Goal: Information Seeking & Learning: Learn about a topic

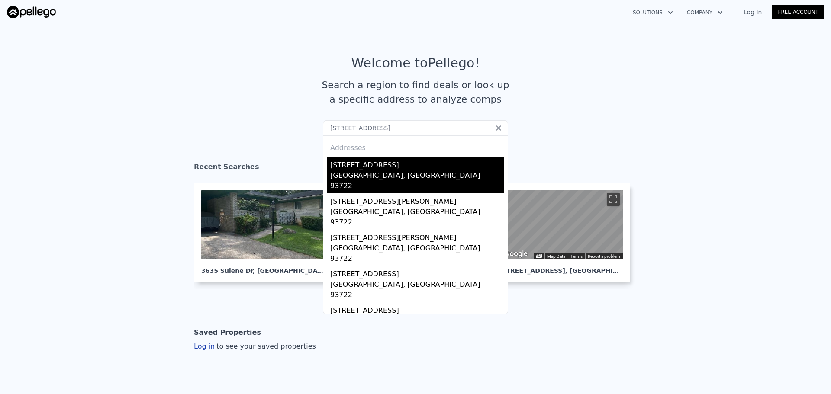
click at [374, 171] on div "[GEOGRAPHIC_DATA], [GEOGRAPHIC_DATA] 93722" at bounding box center [417, 182] width 174 height 23
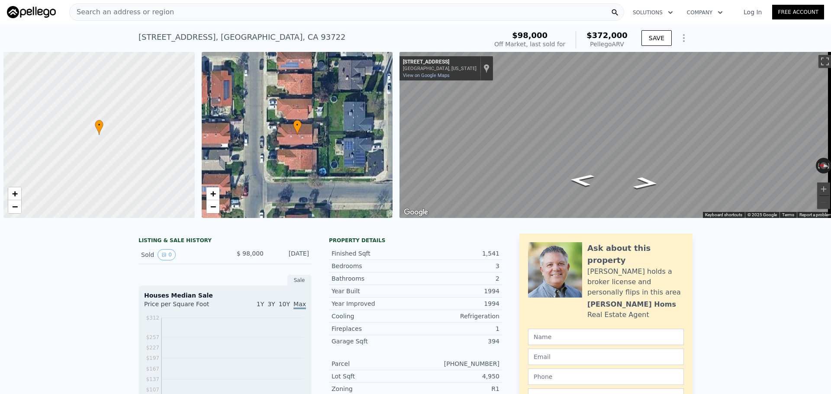
scroll to position [0, 3]
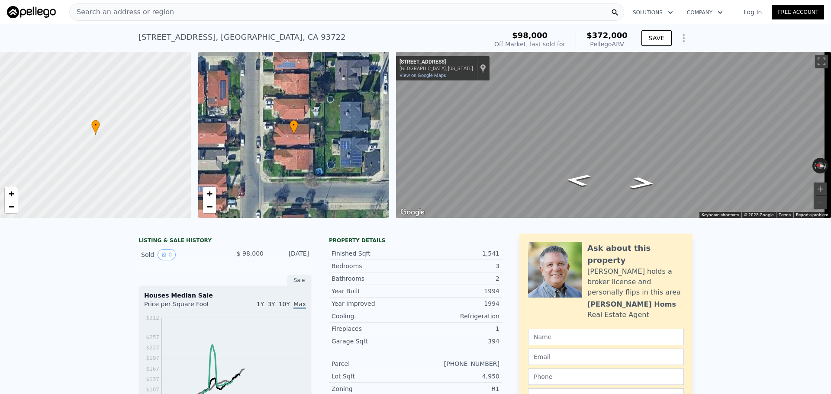
click at [234, 16] on div "Search an address or region" at bounding box center [346, 11] width 555 height 17
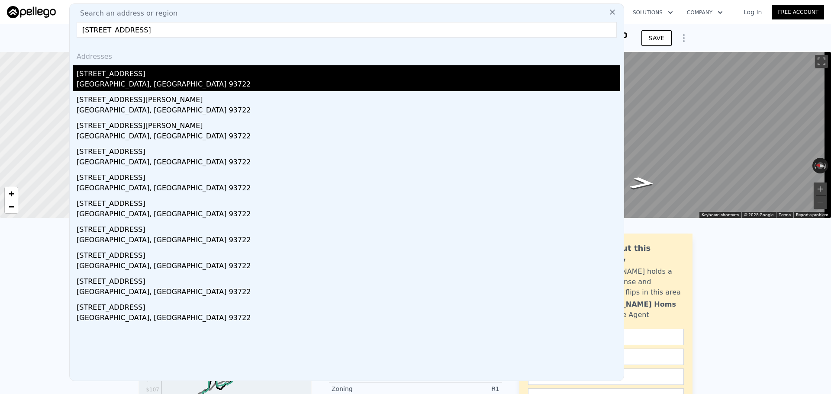
type input "2220 N Prospect Ave, Fresno, CA 93722"
click at [187, 75] on div "2220 N Antioch Ave" at bounding box center [349, 72] width 544 height 14
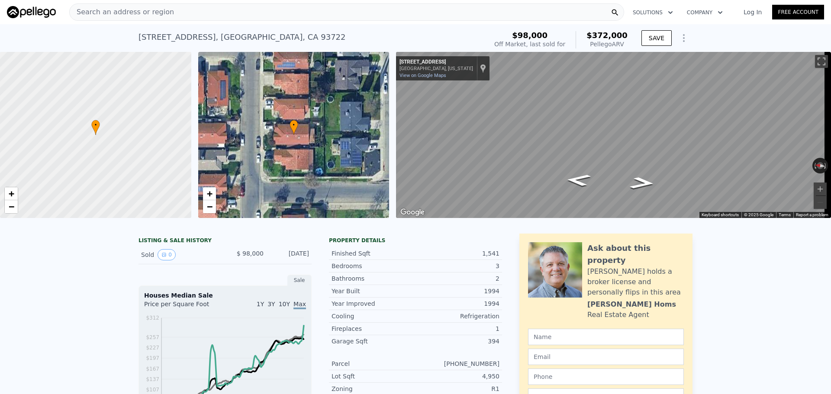
click at [277, 15] on div "Search an address or region" at bounding box center [346, 11] width 555 height 17
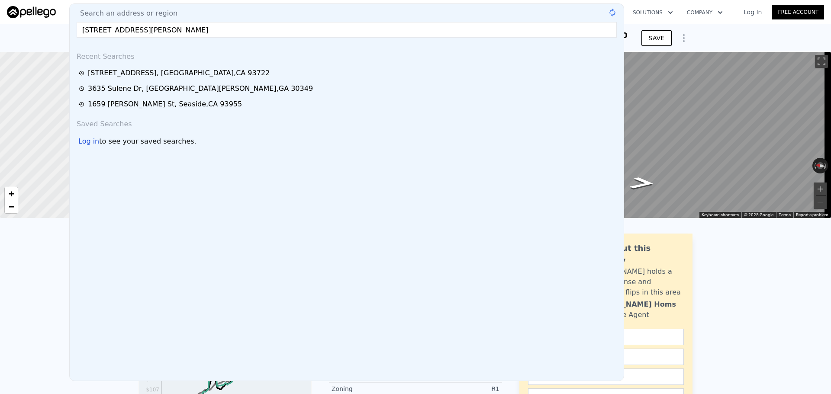
type input "2461 Mccready Ave, Los Angeles, CA"
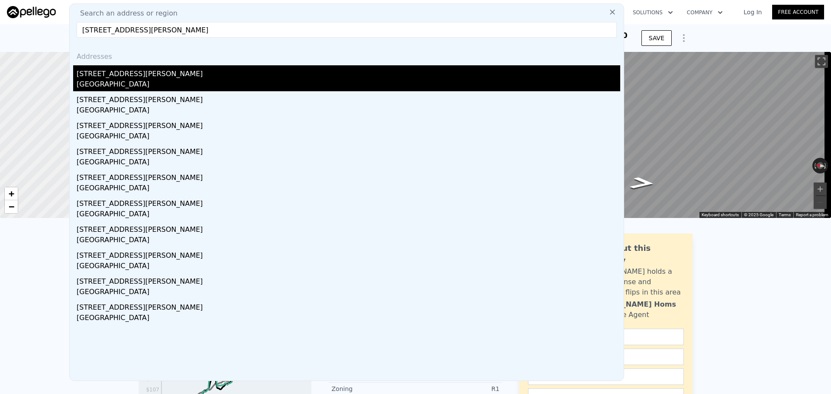
click at [185, 81] on div "Los Angeles, CA 90039" at bounding box center [349, 85] width 544 height 12
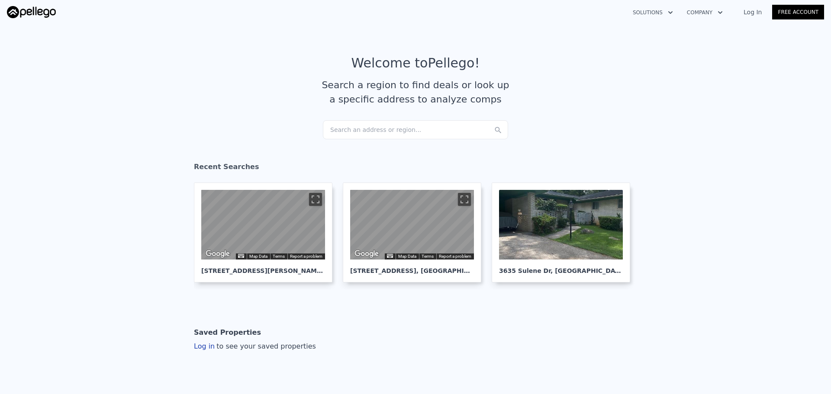
click at [366, 132] on div "Search an address or region..." at bounding box center [415, 129] width 185 height 19
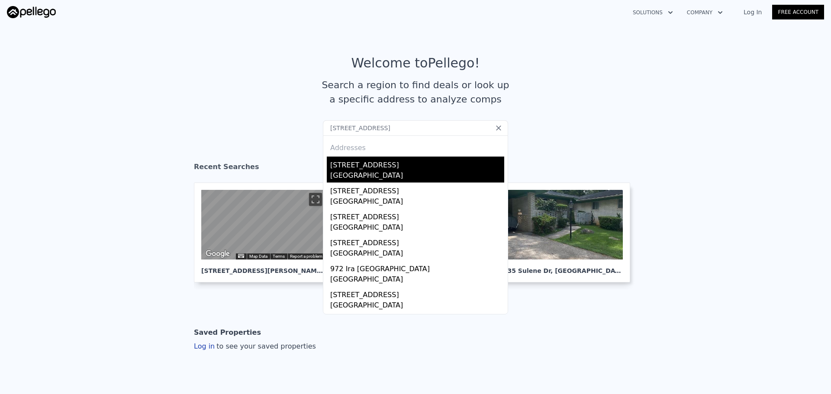
type input "1090 Ira St SW, Atlanta, GA 30310"
click at [358, 168] on div "1090 Ira St SW" at bounding box center [417, 164] width 174 height 14
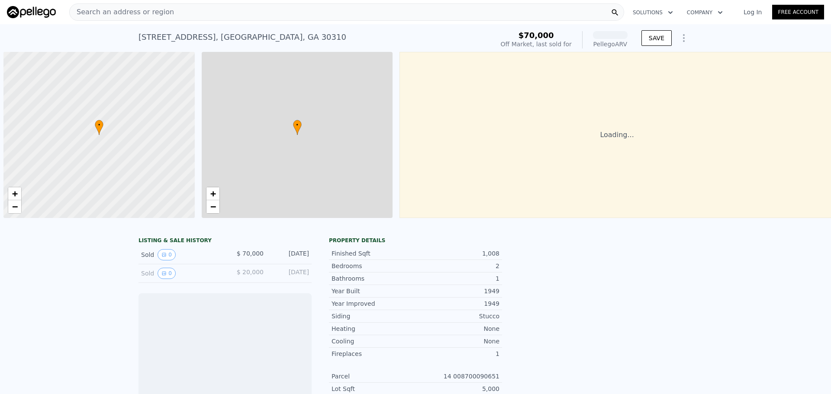
scroll to position [0, 3]
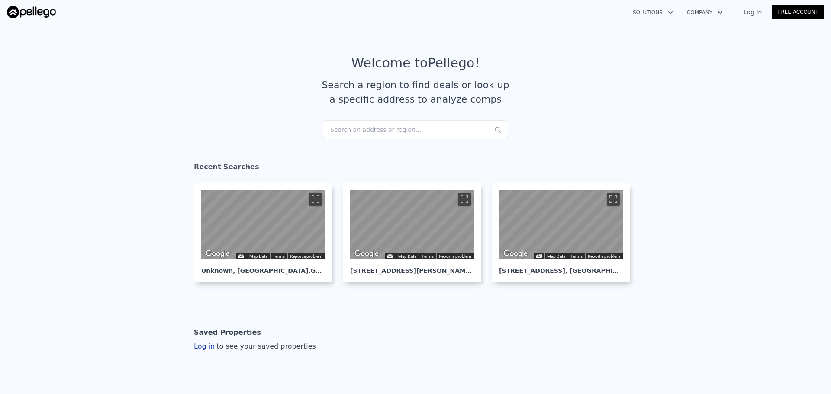
click at [371, 128] on div "Search an address or region..." at bounding box center [415, 129] width 185 height 19
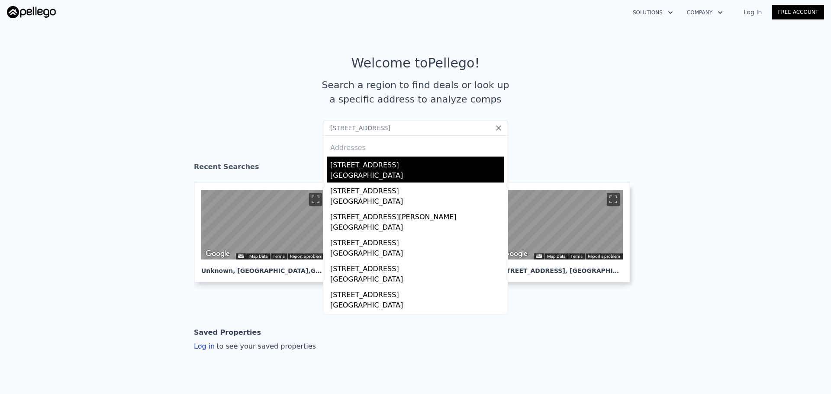
type input "1115 N P Street, Livermore, CA 94551"
click at [342, 164] on div "[STREET_ADDRESS]" at bounding box center [417, 164] width 174 height 14
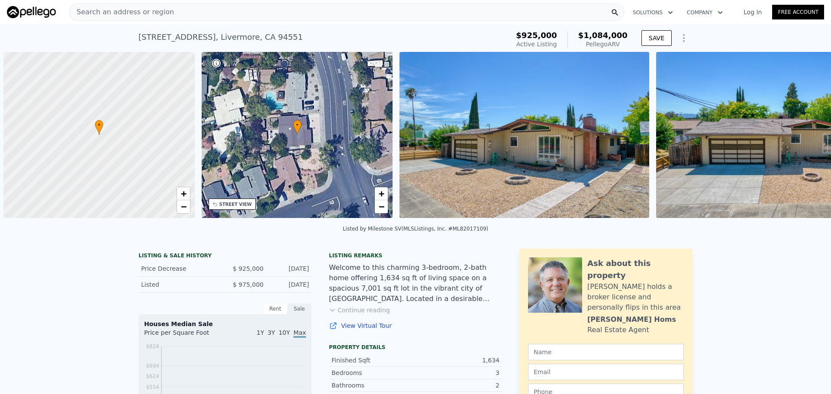
scroll to position [0, 3]
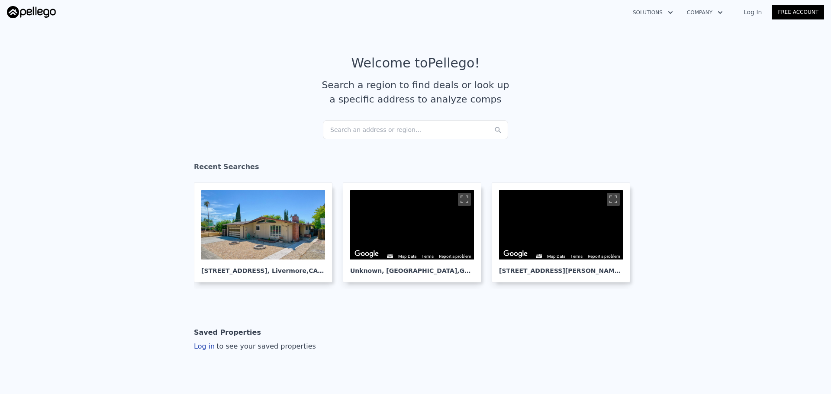
click at [369, 129] on div "Search an address or region..." at bounding box center [415, 129] width 185 height 19
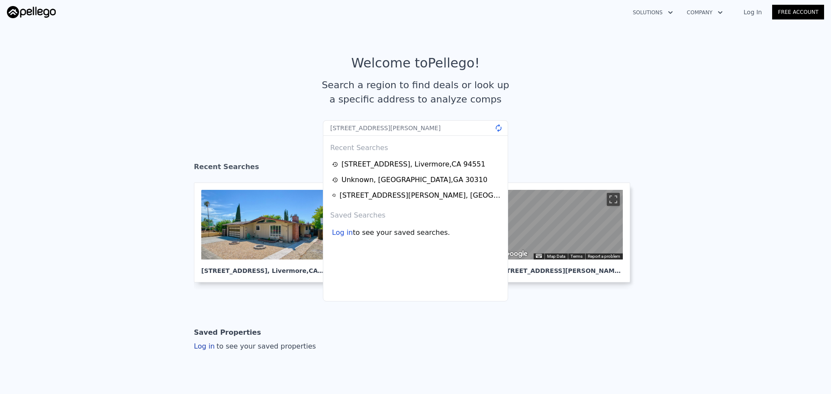
type input "[STREET_ADDRESS][PERSON_NAME]"
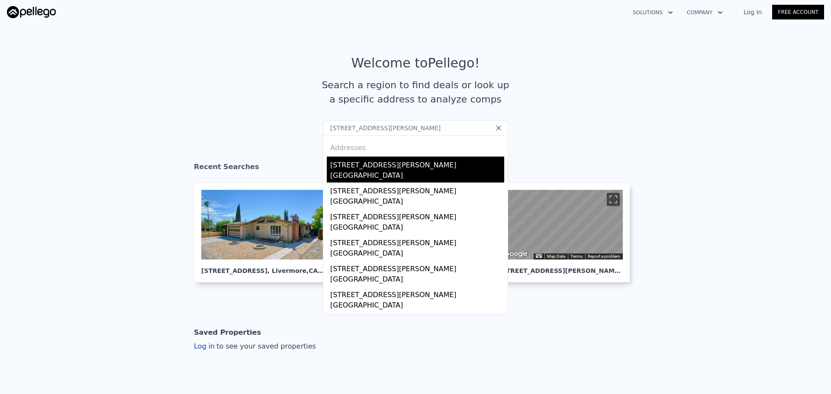
click at [377, 173] on div "Los Angeles, CA 90008" at bounding box center [417, 177] width 174 height 12
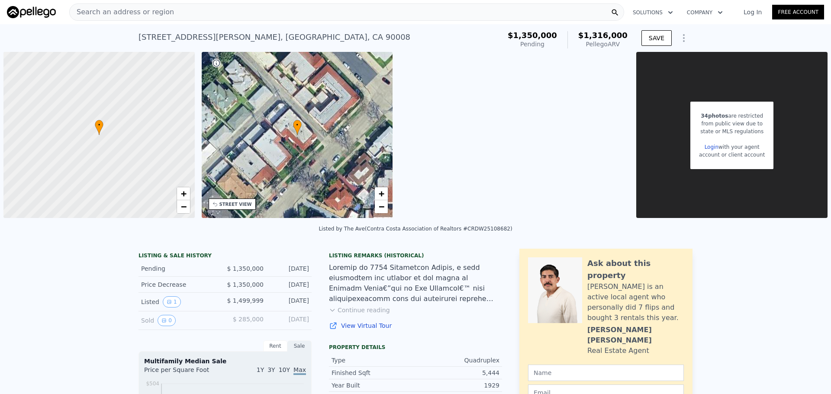
scroll to position [0, 3]
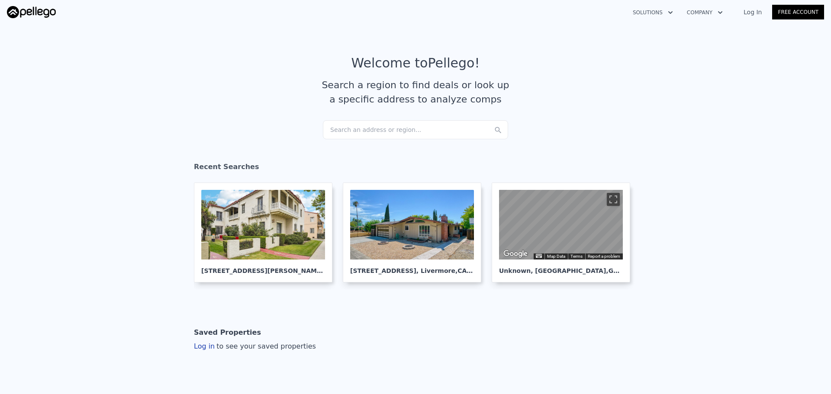
click at [361, 132] on div "Search an address or region..." at bounding box center [415, 129] width 185 height 19
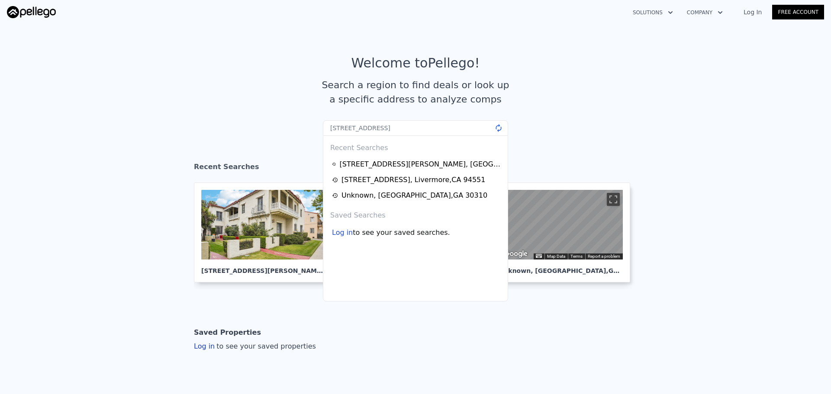
type input "[STREET_ADDRESS]"
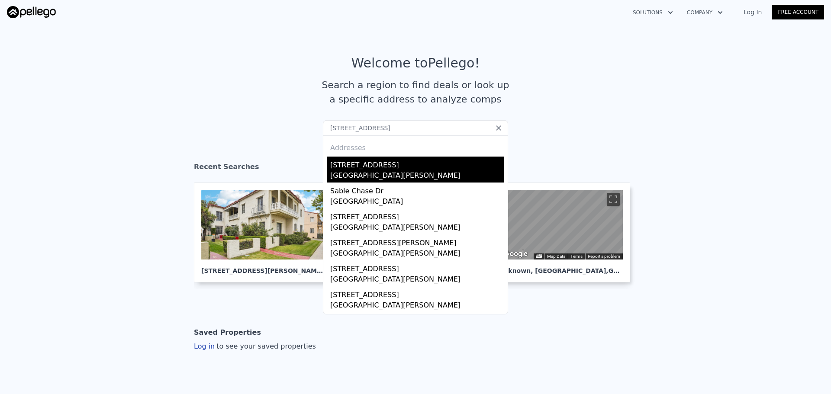
click at [349, 177] on div "South Fulton, GA 30349" at bounding box center [417, 177] width 174 height 12
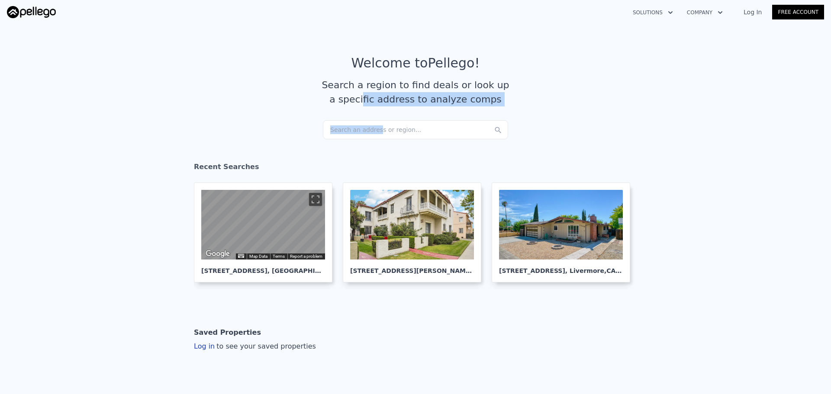
click at [370, 120] on article "Welcome to Pellego ! Search a region to find deals or look up a specific addres…" at bounding box center [415, 87] width 554 height 65
click at [373, 131] on div "Search an address or region..." at bounding box center [415, 129] width 185 height 19
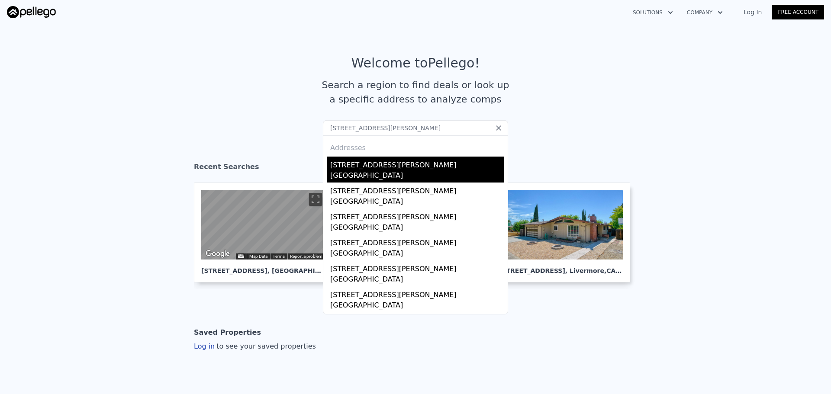
type input "2430 S Cochran Avenue, Los Angeles, CA 90016"
click at [389, 172] on div "Los Angeles, CA 90016" at bounding box center [417, 177] width 174 height 12
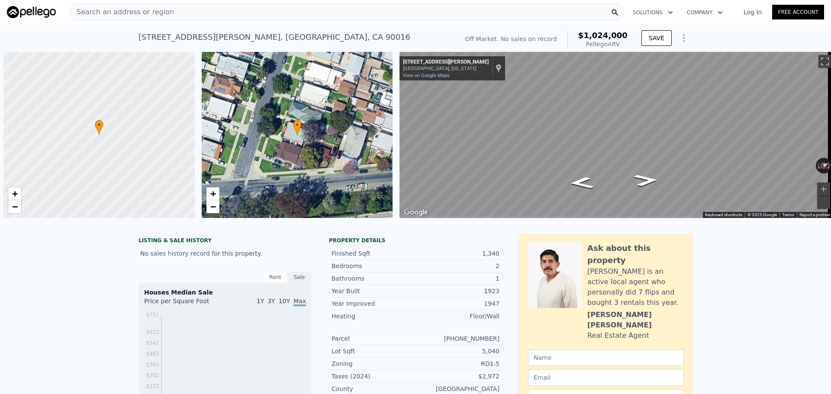
scroll to position [0, 3]
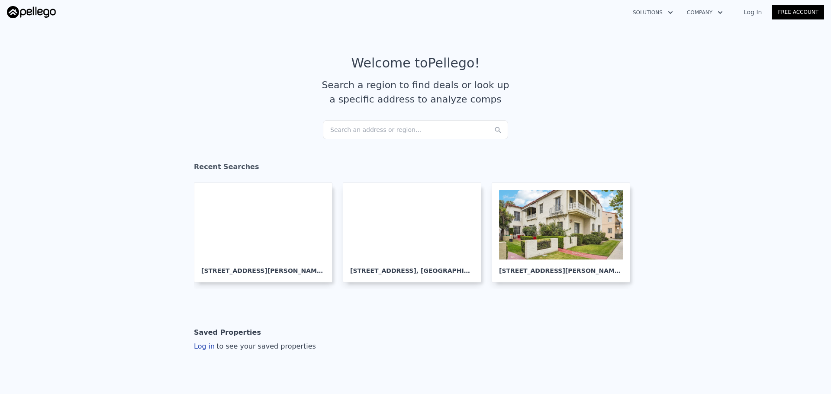
click at [376, 128] on div "Search an address or region..." at bounding box center [415, 129] width 185 height 19
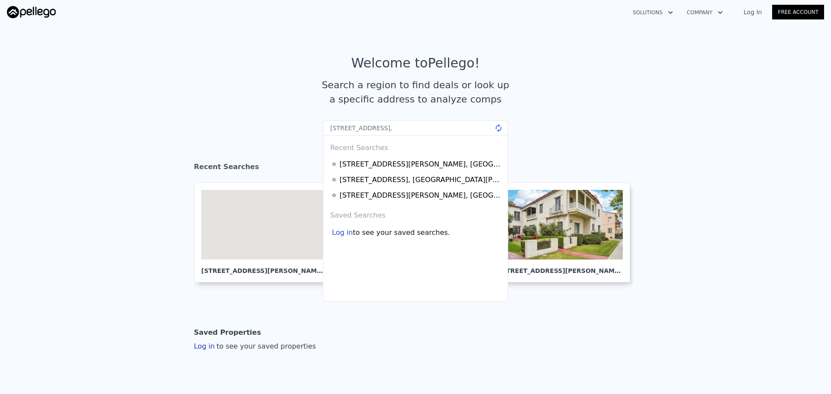
type input "30666 Hogans Mountain Rd, Coarsegold, CA 93614,"
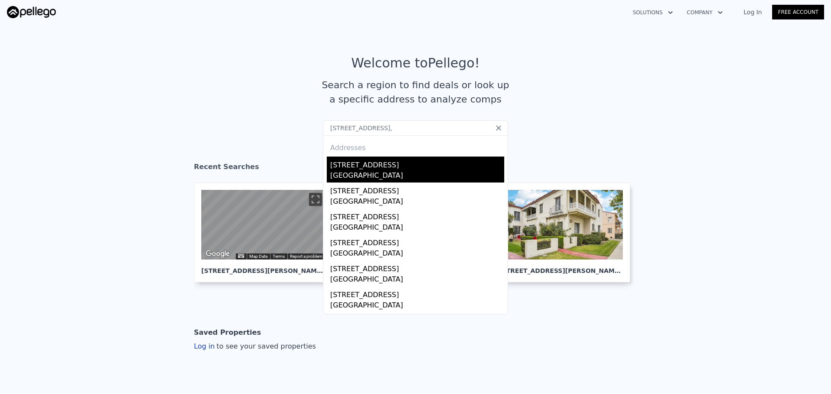
click at [367, 171] on div "Madera County, CA 93614" at bounding box center [417, 177] width 174 height 12
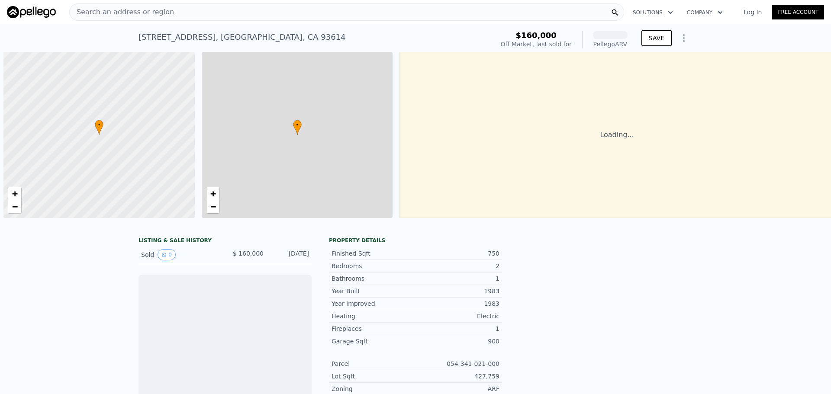
scroll to position [0, 3]
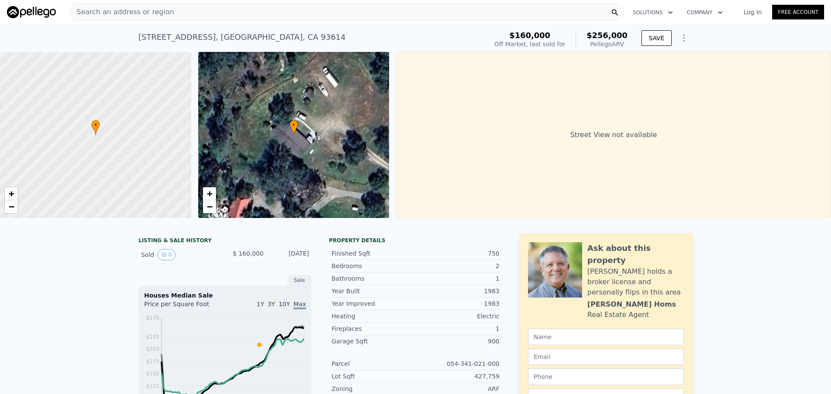
click at [297, 14] on div "Search an address or region" at bounding box center [346, 11] width 555 height 17
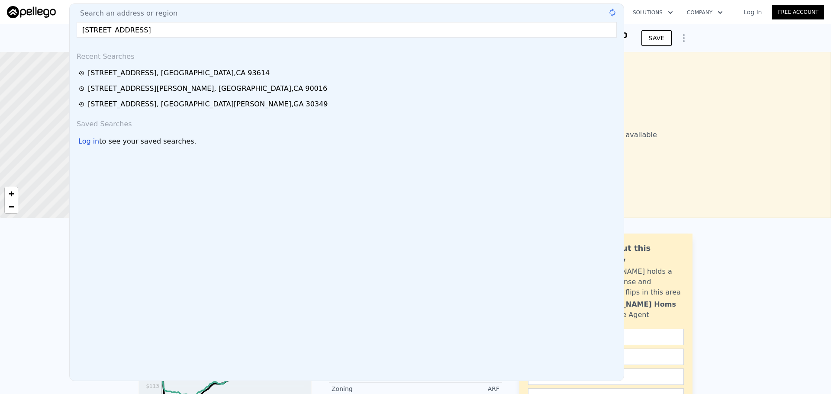
type input "81118 Screech Owl Rd, Twentynine Palms, CA 92277"
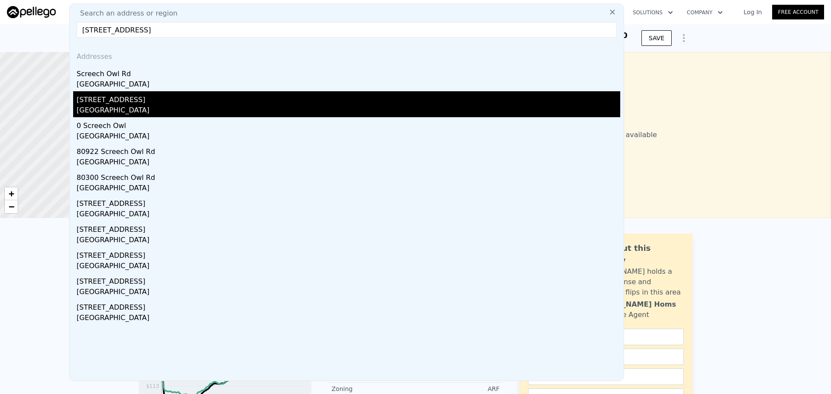
click at [304, 106] on div "San Bernardino County, CA 92277" at bounding box center [349, 111] width 544 height 12
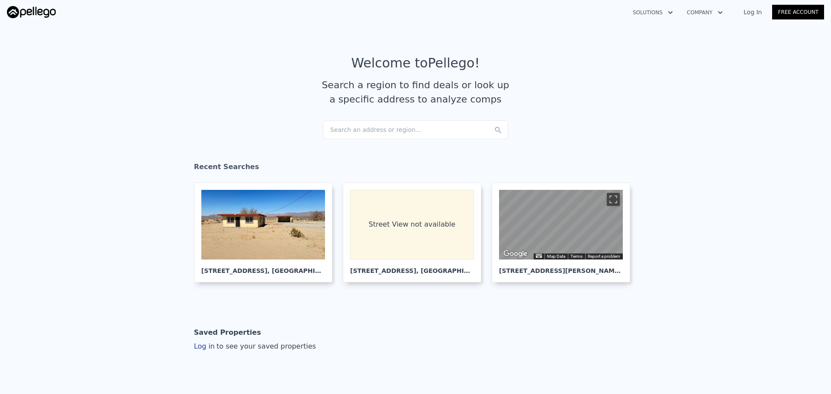
click at [388, 130] on div "Search an address or region..." at bounding box center [415, 129] width 185 height 19
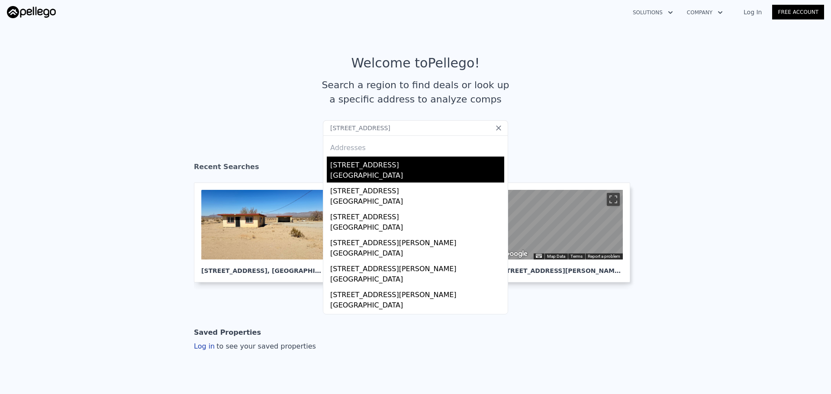
type input "[STREET_ADDRESS]"
click at [376, 169] on div "[STREET_ADDRESS]" at bounding box center [417, 164] width 174 height 14
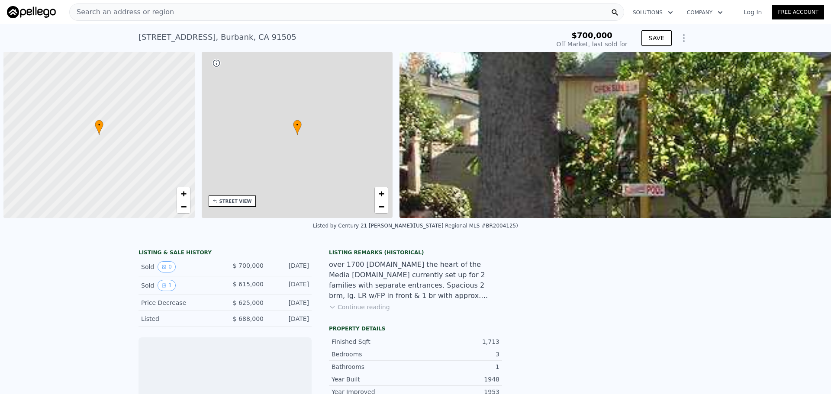
scroll to position [0, 3]
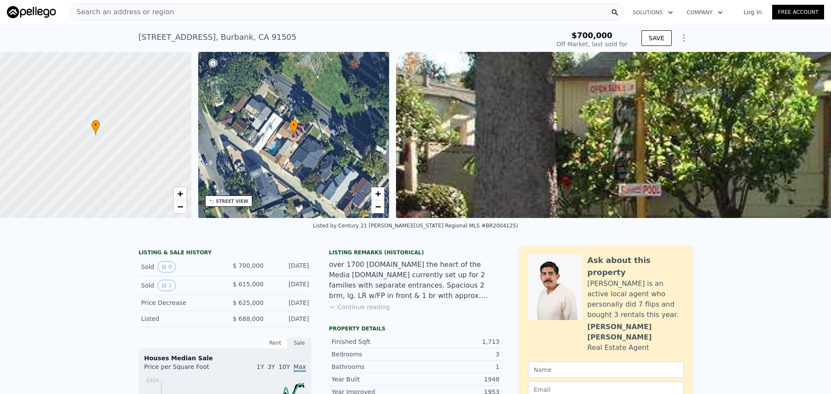
type input "$ 1,476,000"
type input "$ 718,748"
click at [169, 10] on div "Search an address or region" at bounding box center [346, 11] width 555 height 17
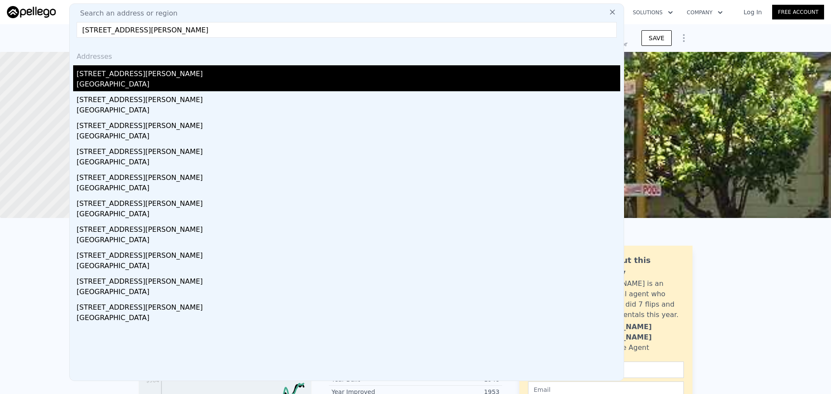
type input "[STREET_ADDRESS][PERSON_NAME]"
click at [162, 74] on div "[STREET_ADDRESS][PERSON_NAME]" at bounding box center [349, 72] width 544 height 14
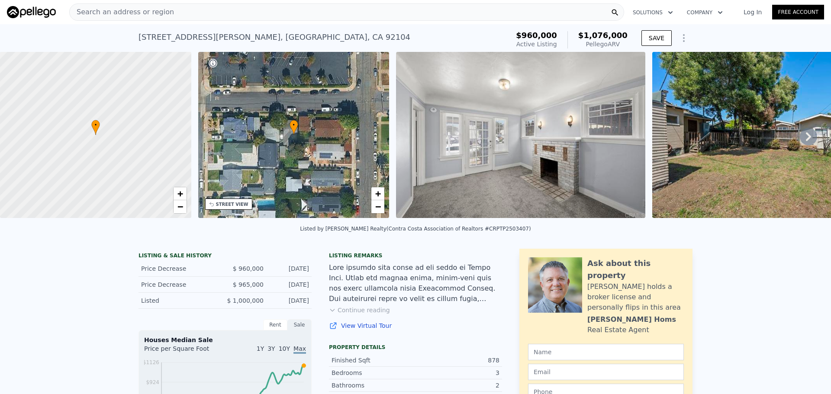
click at [235, 9] on div "Search an address or region" at bounding box center [346, 11] width 555 height 17
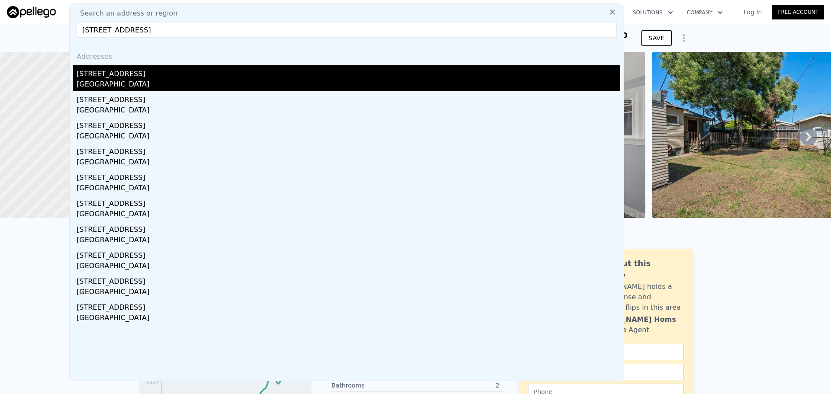
type input "[STREET_ADDRESS]"
click at [162, 74] on div "[STREET_ADDRESS]" at bounding box center [349, 72] width 544 height 14
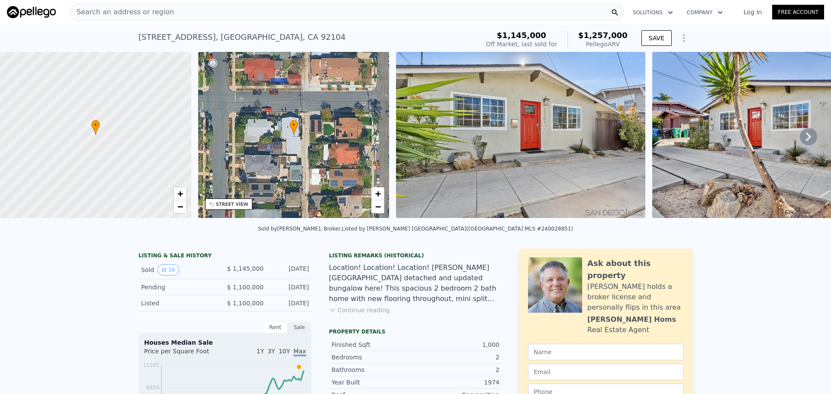
drag, startPoint x: 243, startPoint y: 9, endPoint x: 237, endPoint y: 0, distance: 11.2
click at [244, 9] on div "Search an address or region" at bounding box center [346, 11] width 555 height 17
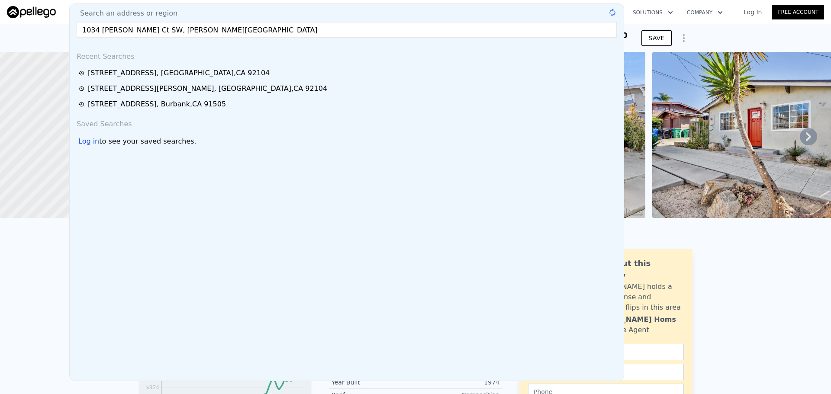
type input "1034 [PERSON_NAME] Ct SW, [PERSON_NAME][GEOGRAPHIC_DATA]"
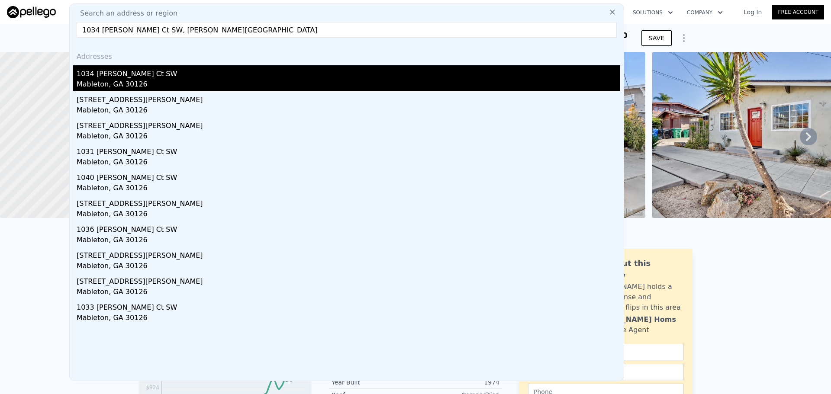
click at [159, 75] on div "1034 [PERSON_NAME] Ct SW" at bounding box center [349, 72] width 544 height 14
